Goal: Information Seeking & Learning: Learn about a topic

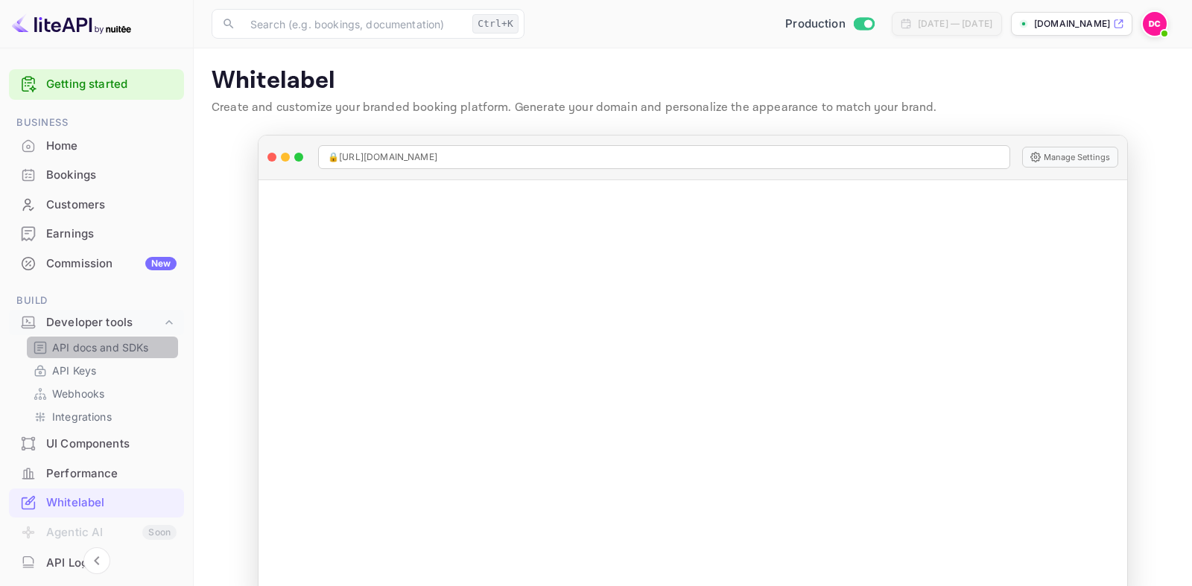
click at [72, 347] on p "API docs and SDKs" at bounding box center [100, 348] width 97 height 16
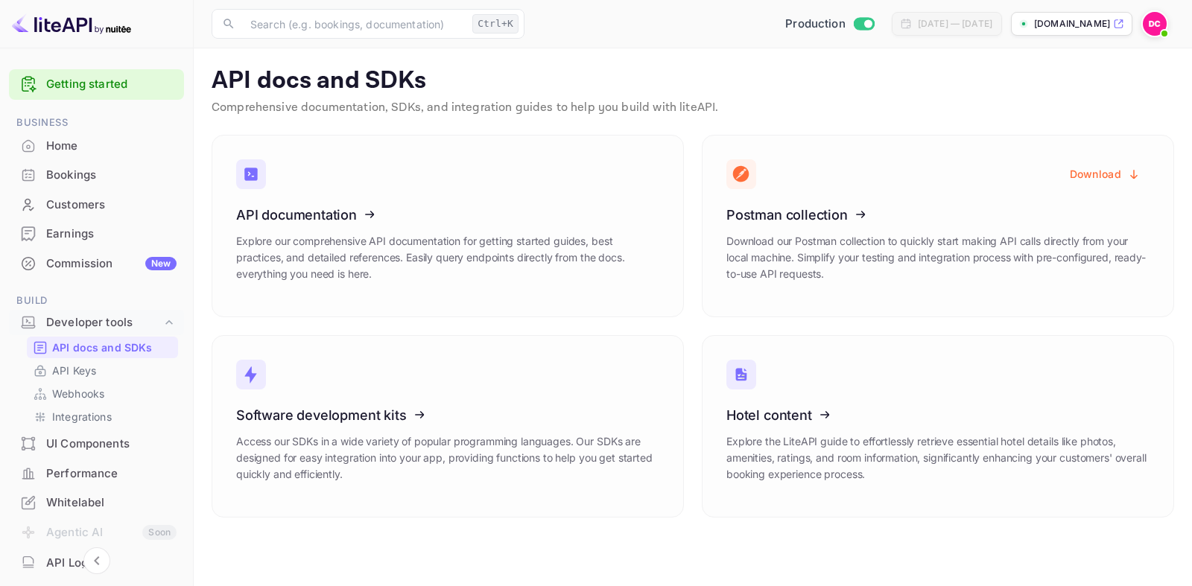
scroll to position [254, 0]
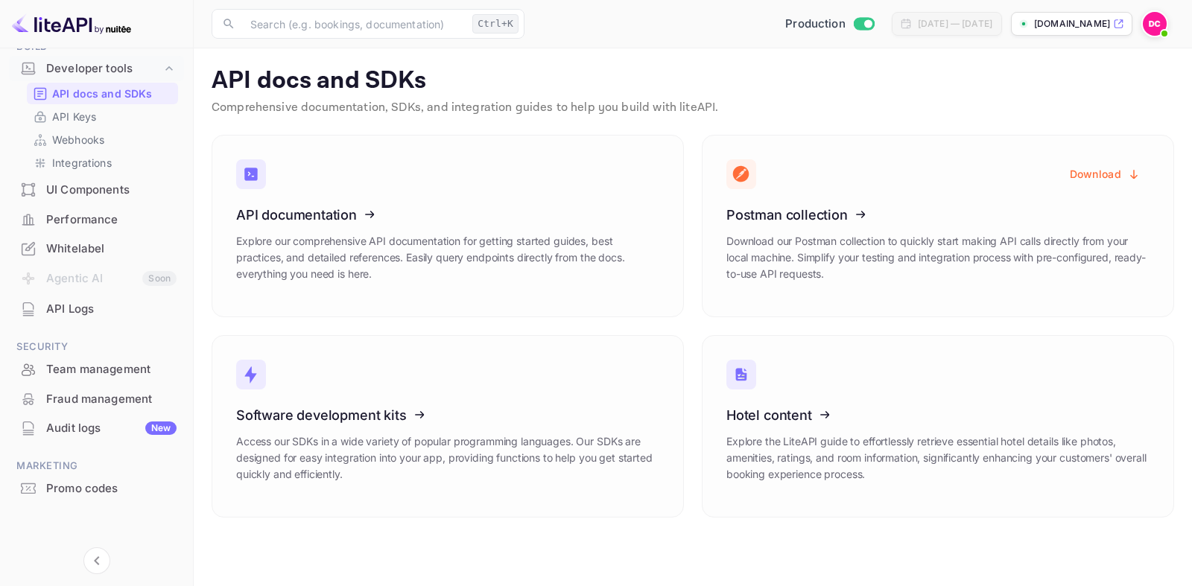
click at [81, 248] on div "Whitelabel" at bounding box center [111, 249] width 130 height 17
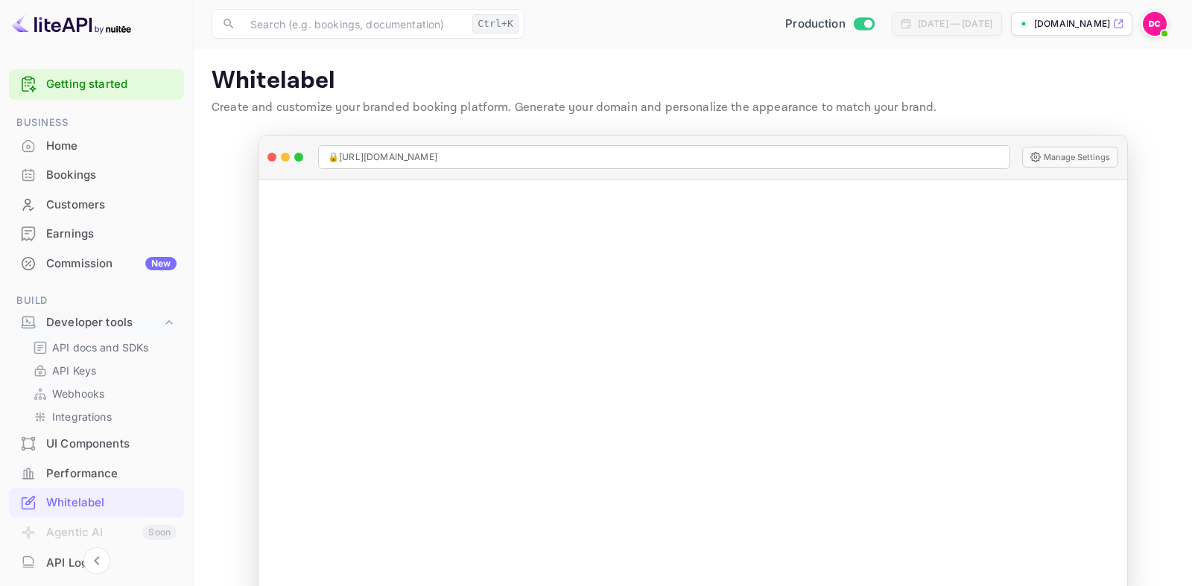
scroll to position [179, 0]
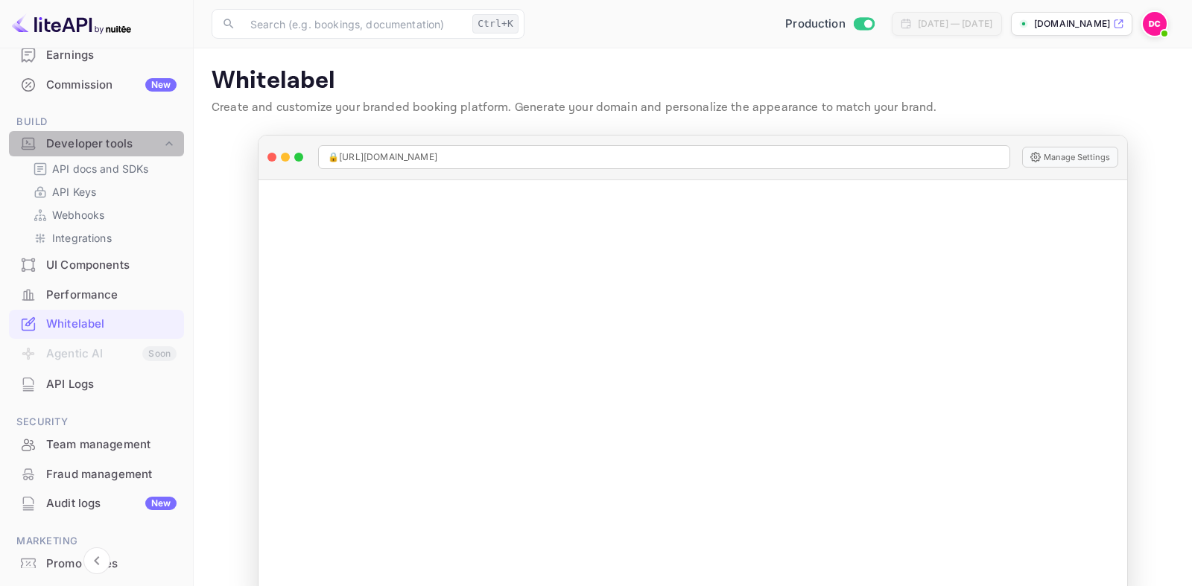
click at [94, 145] on div "Developer tools" at bounding box center [103, 144] width 115 height 17
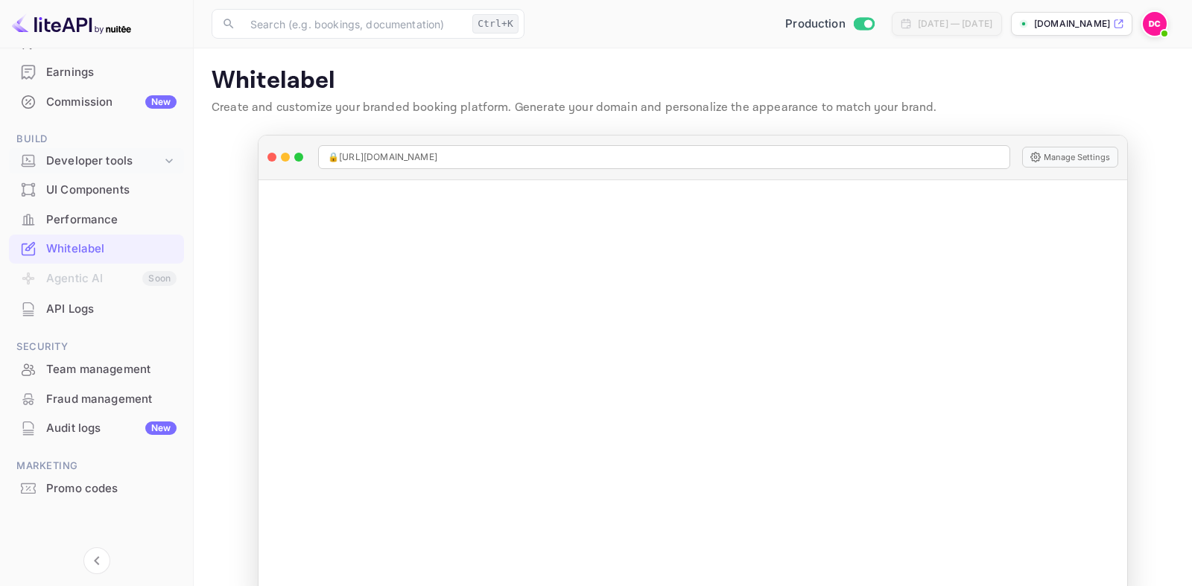
scroll to position [162, 0]
click at [84, 152] on div "Developer tools" at bounding box center [96, 161] width 175 height 26
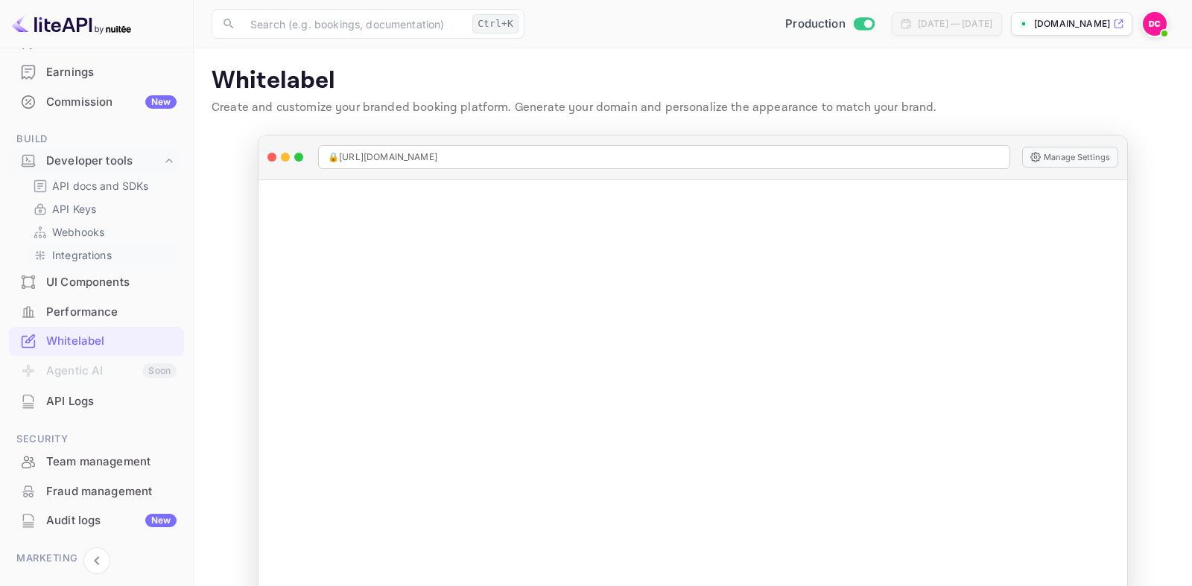
click at [77, 259] on p "Integrations" at bounding box center [82, 255] width 60 height 16
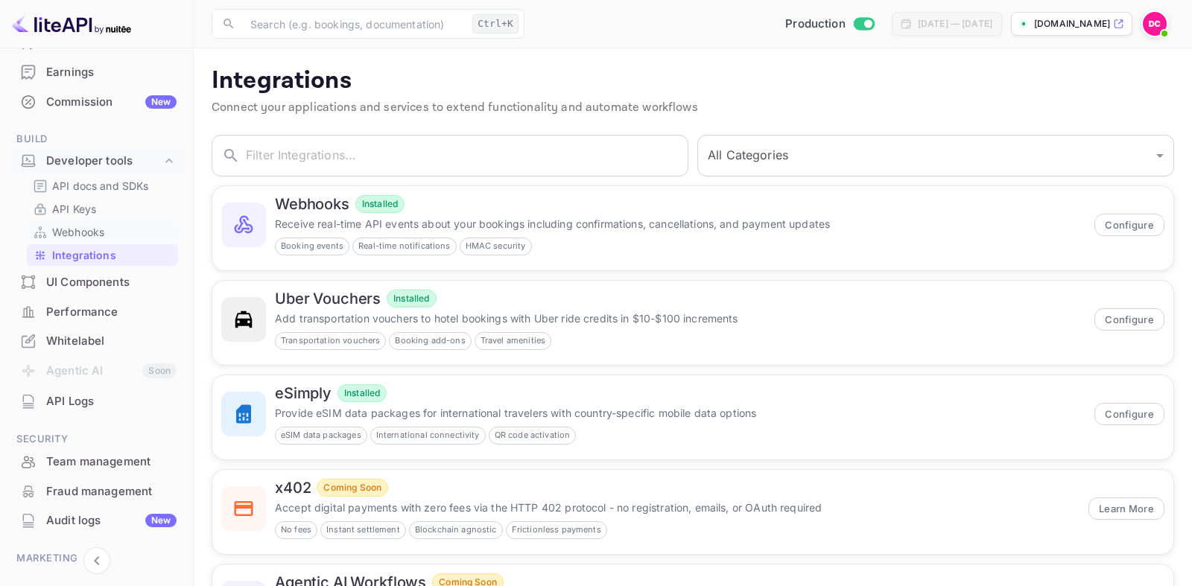
click at [77, 230] on p "Webhooks" at bounding box center [78, 232] width 52 height 16
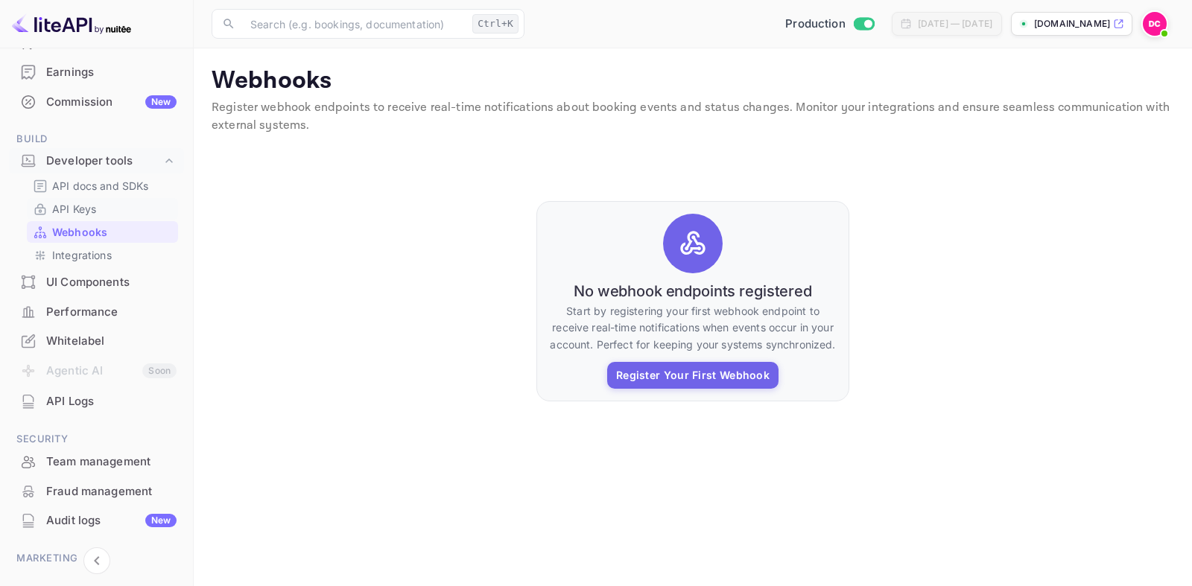
click at [80, 209] on p "API Keys" at bounding box center [74, 209] width 44 height 16
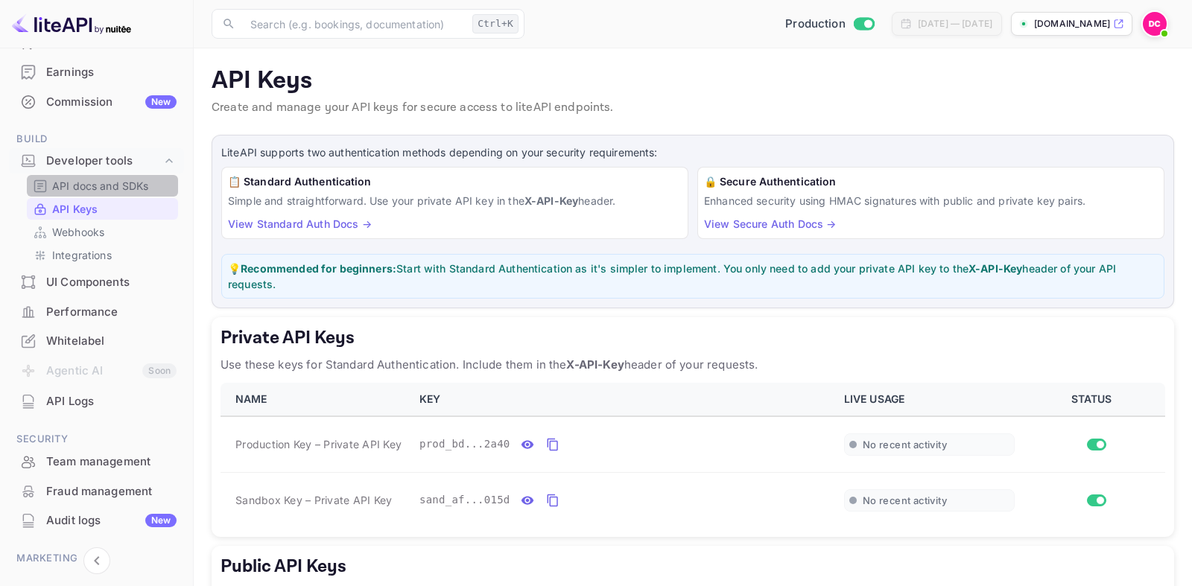
click at [95, 189] on p "API docs and SDKs" at bounding box center [100, 186] width 97 height 16
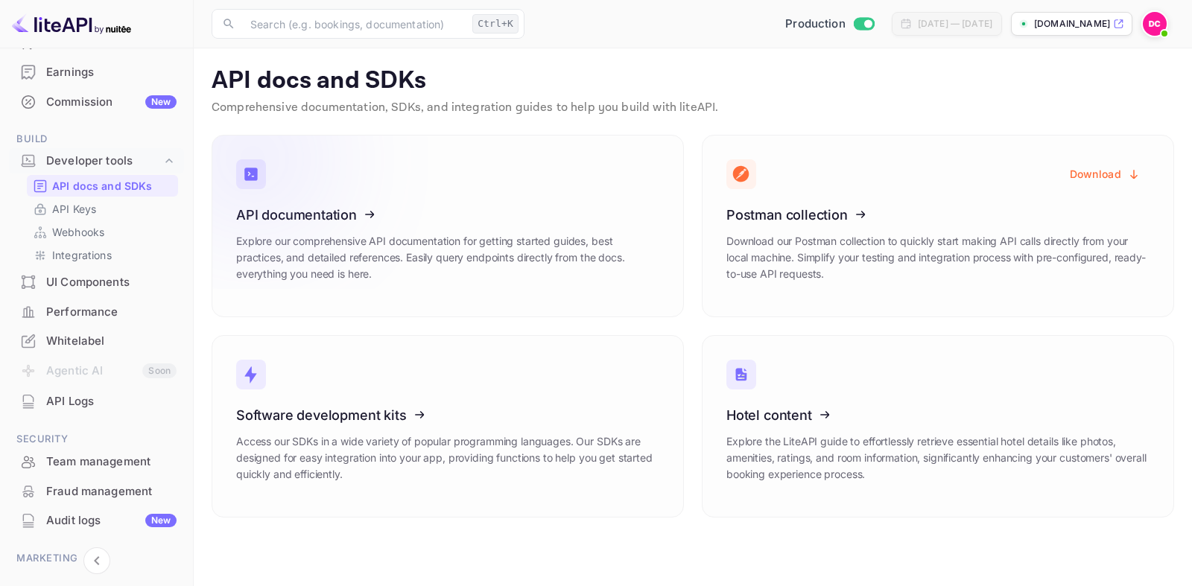
click at [343, 212] on icon at bounding box center [328, 212] width 232 height 153
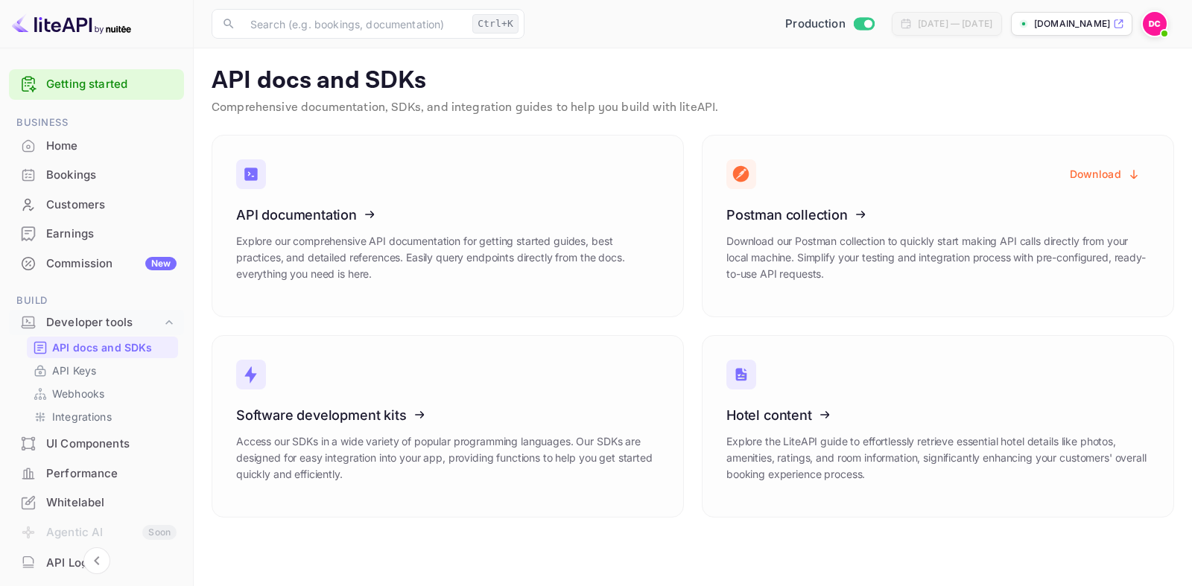
scroll to position [89, 0]
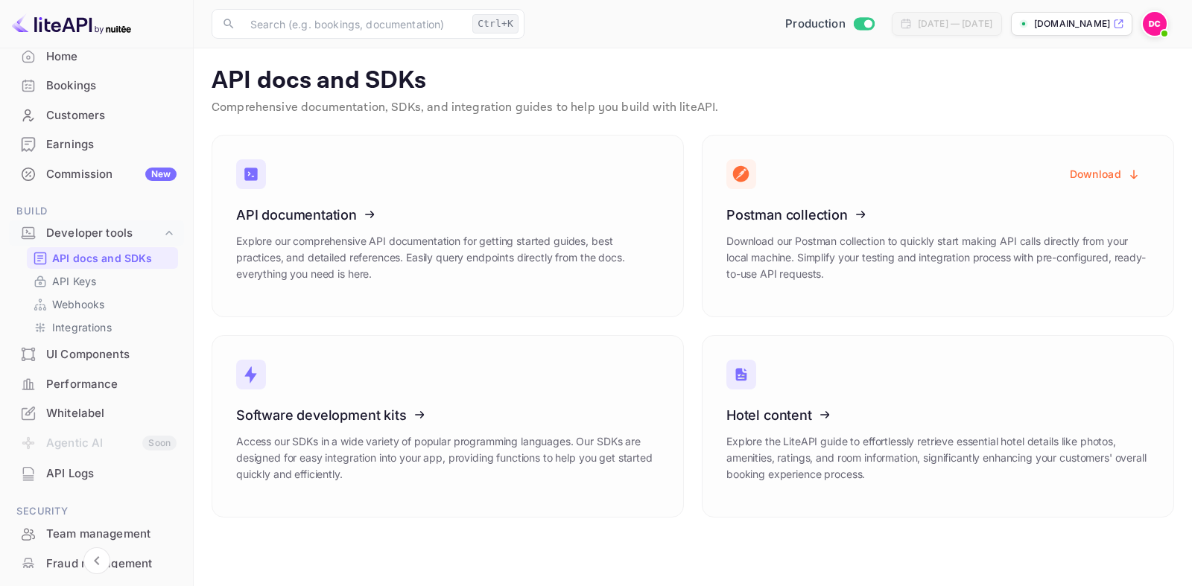
click at [80, 411] on div "Whitelabel" at bounding box center [111, 413] width 130 height 17
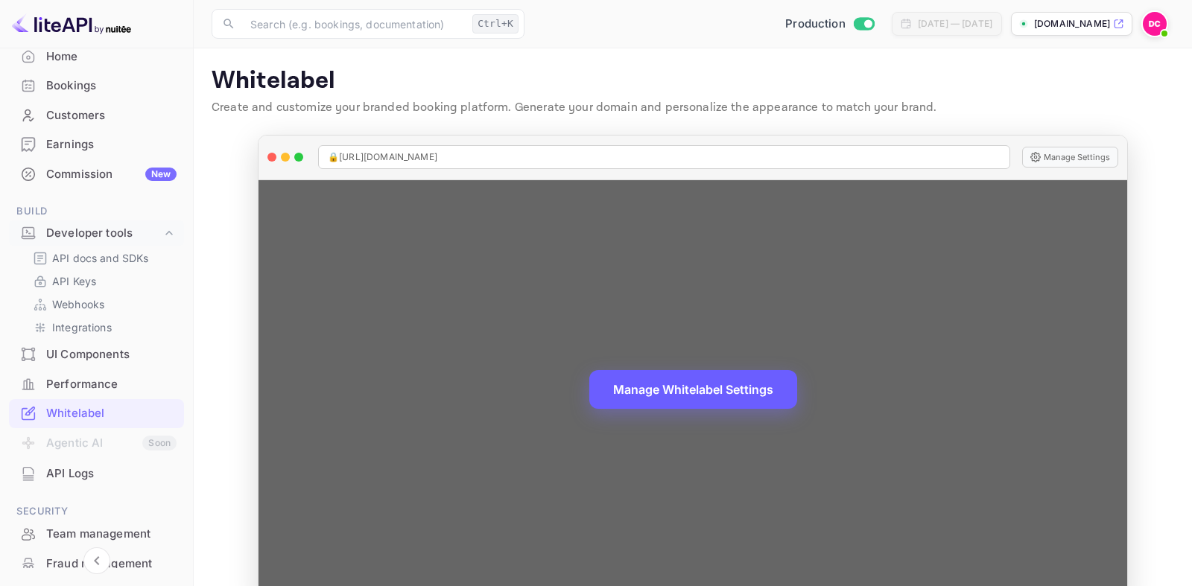
click at [753, 390] on button "Manage Whitelabel Settings" at bounding box center [693, 389] width 208 height 39
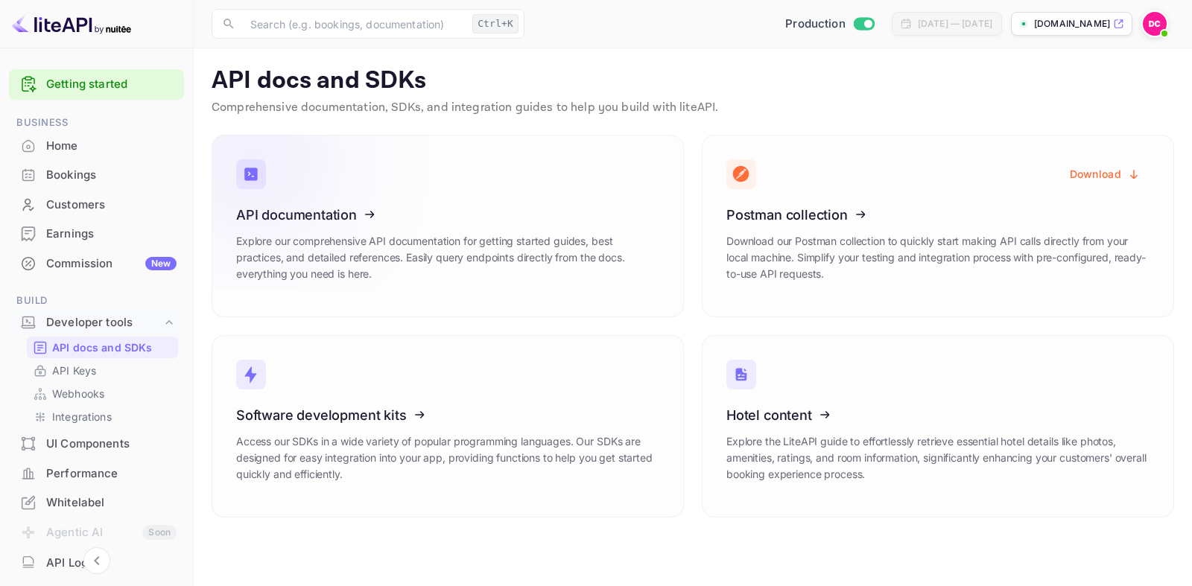
click at [291, 217] on icon at bounding box center [328, 212] width 232 height 153
click at [381, 25] on input "text" at bounding box center [353, 24] width 225 height 30
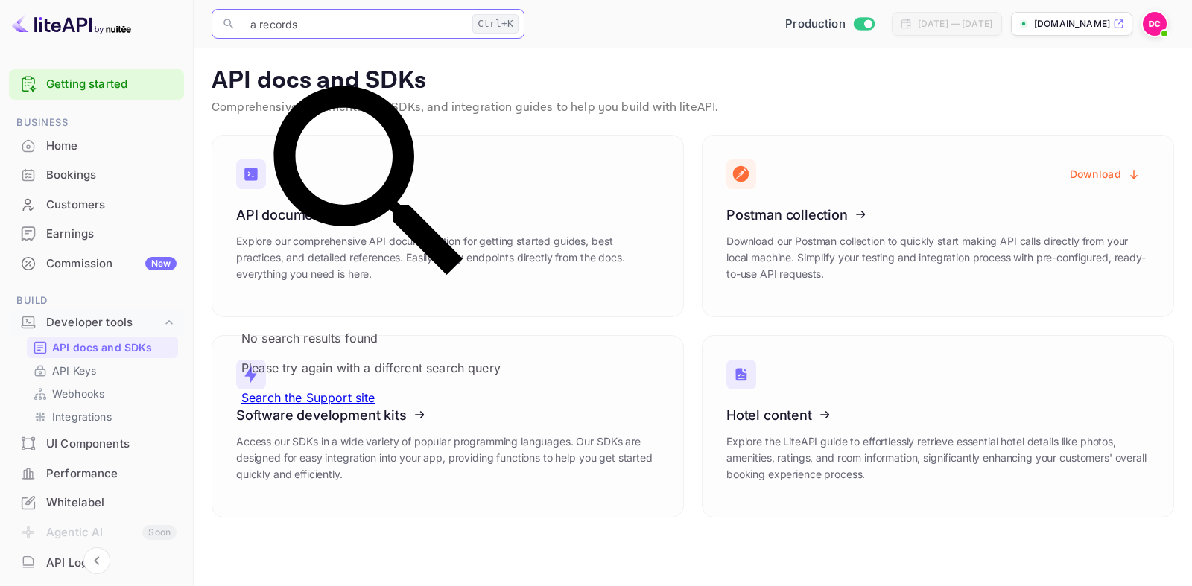
type input "a records"
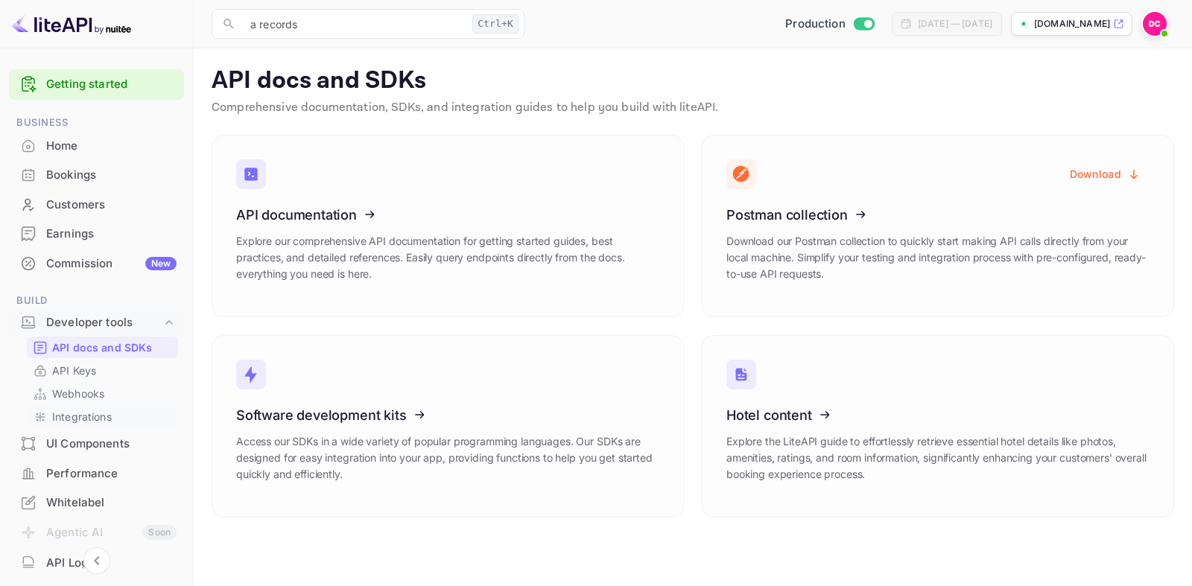
scroll to position [89, 0]
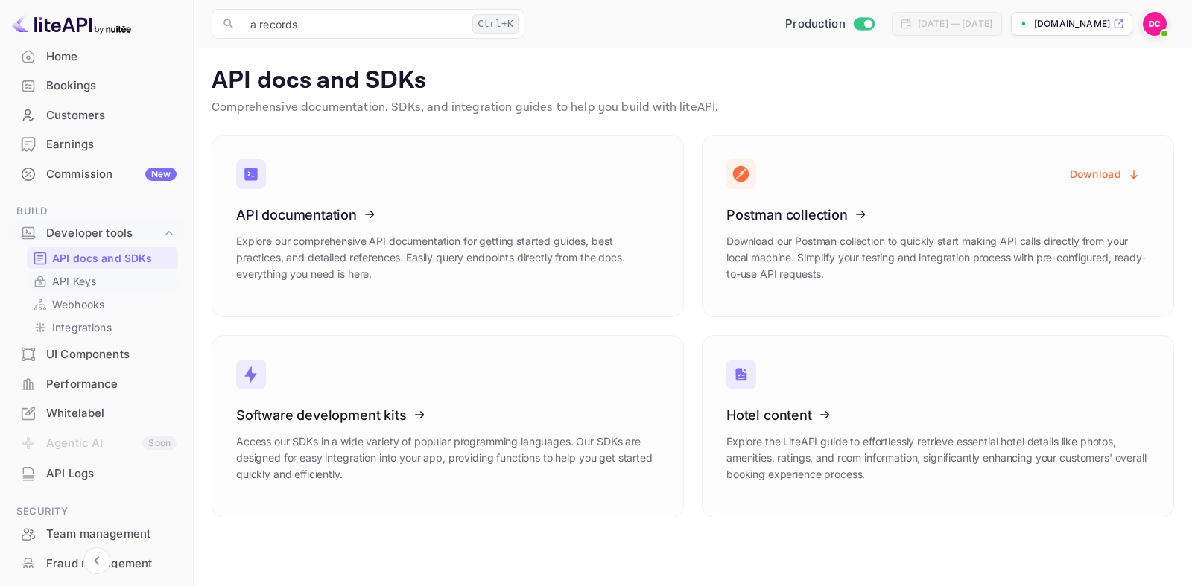
click at [80, 282] on p "API Keys" at bounding box center [74, 281] width 44 height 16
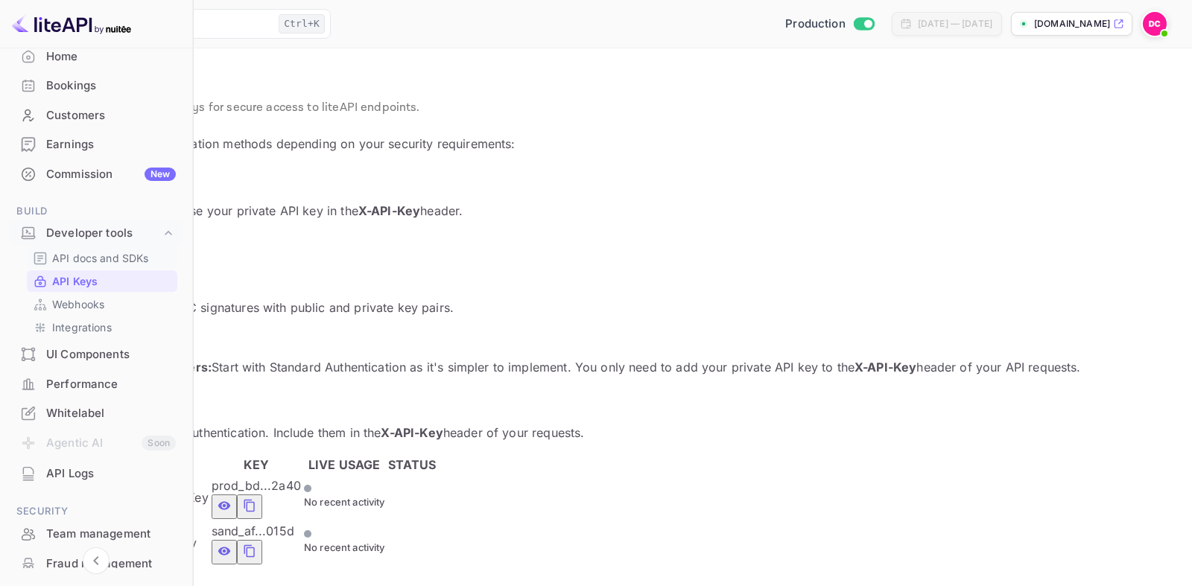
click at [113, 255] on p "API docs and SDKs" at bounding box center [100, 258] width 97 height 16
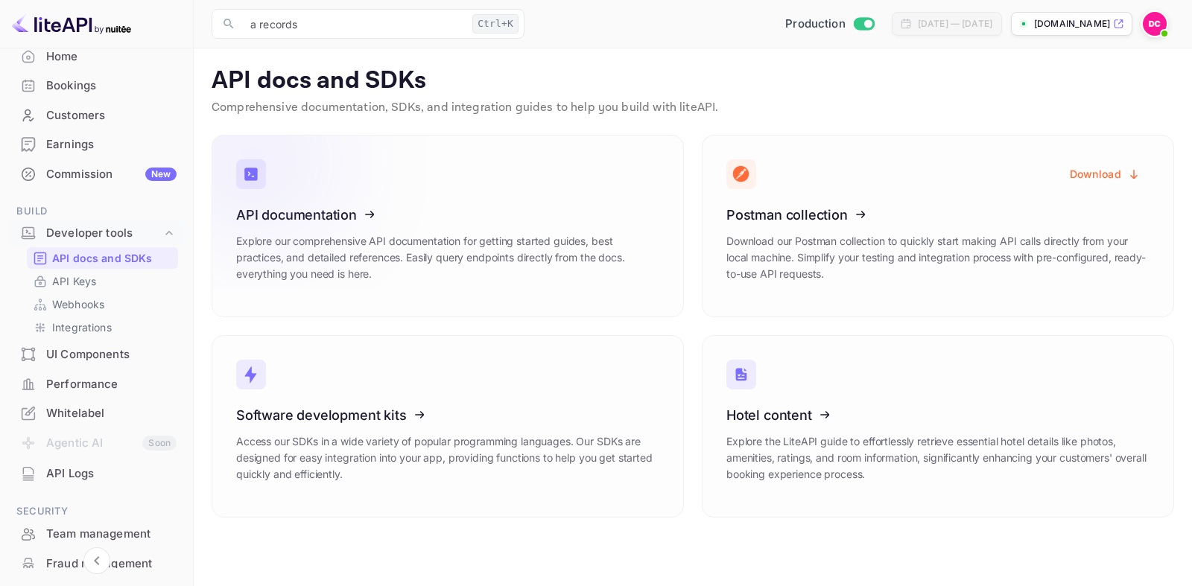
click at [294, 221] on icon at bounding box center [328, 212] width 232 height 153
